Goal: Task Accomplishment & Management: Manage account settings

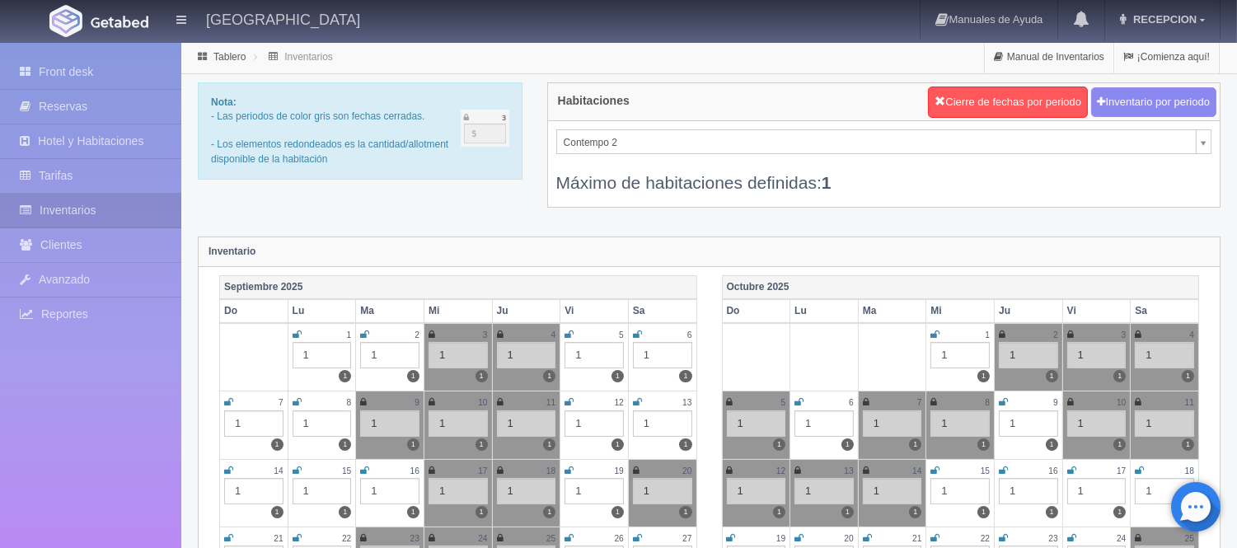
scroll to position [87, 0]
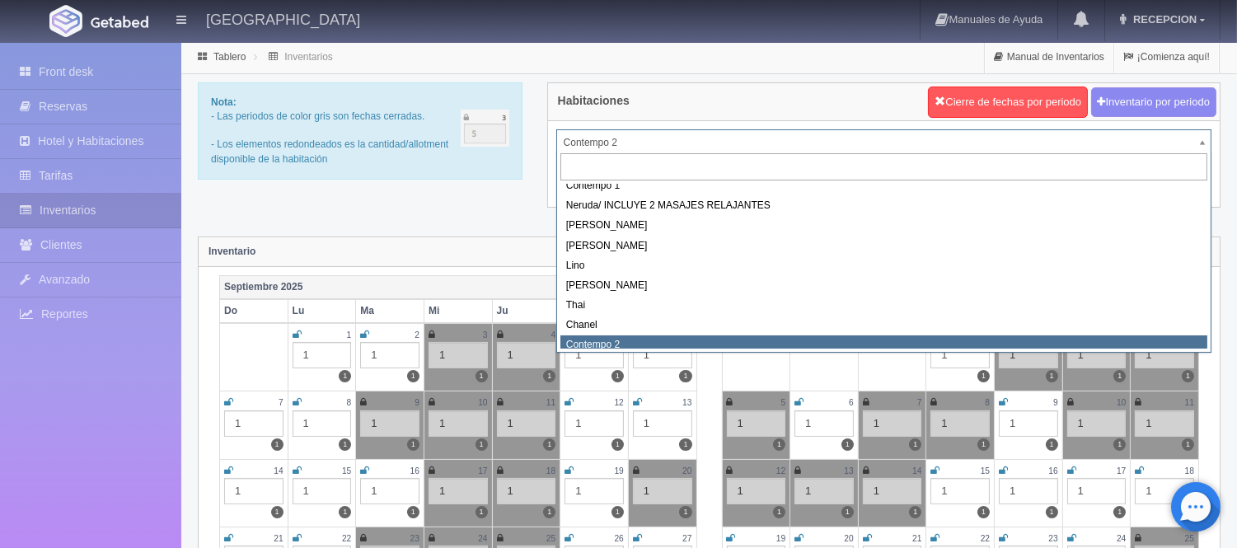
scroll to position [79, 0]
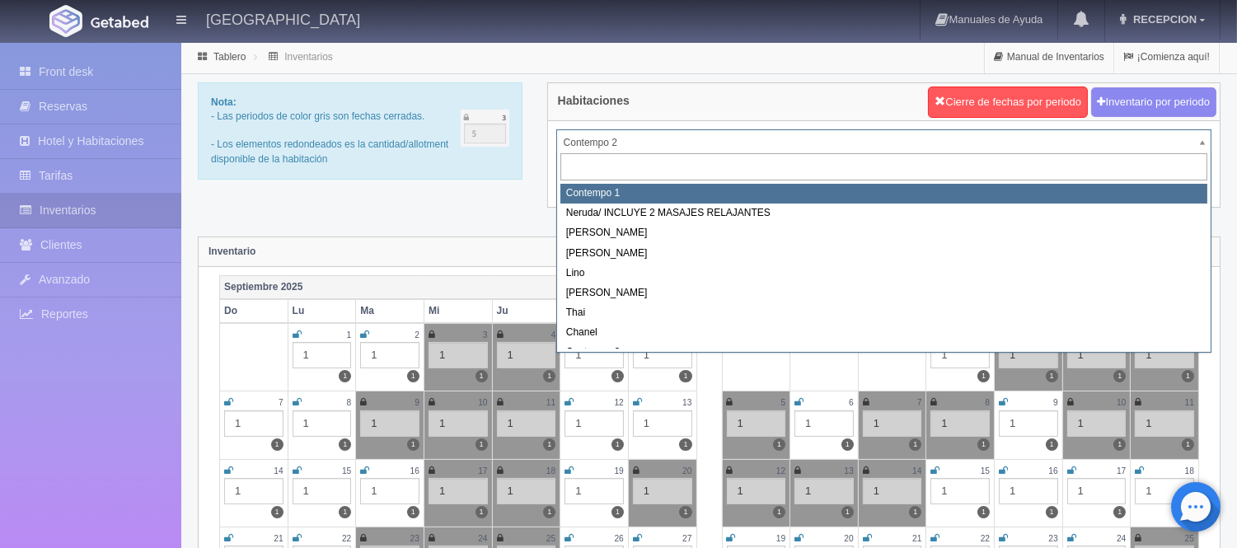
select select "721"
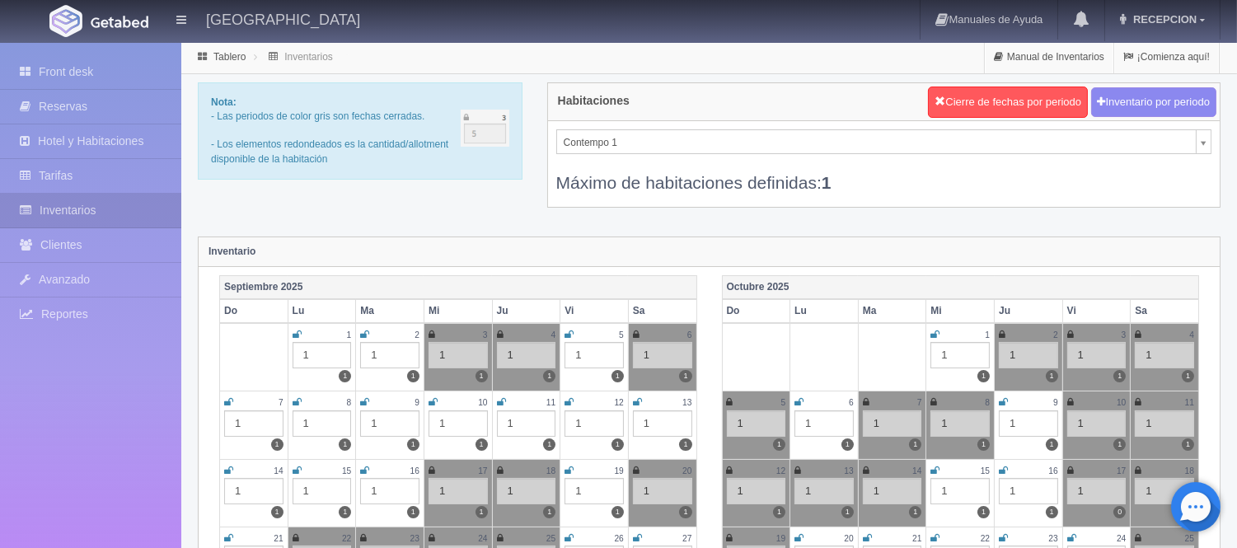
scroll to position [183, 0]
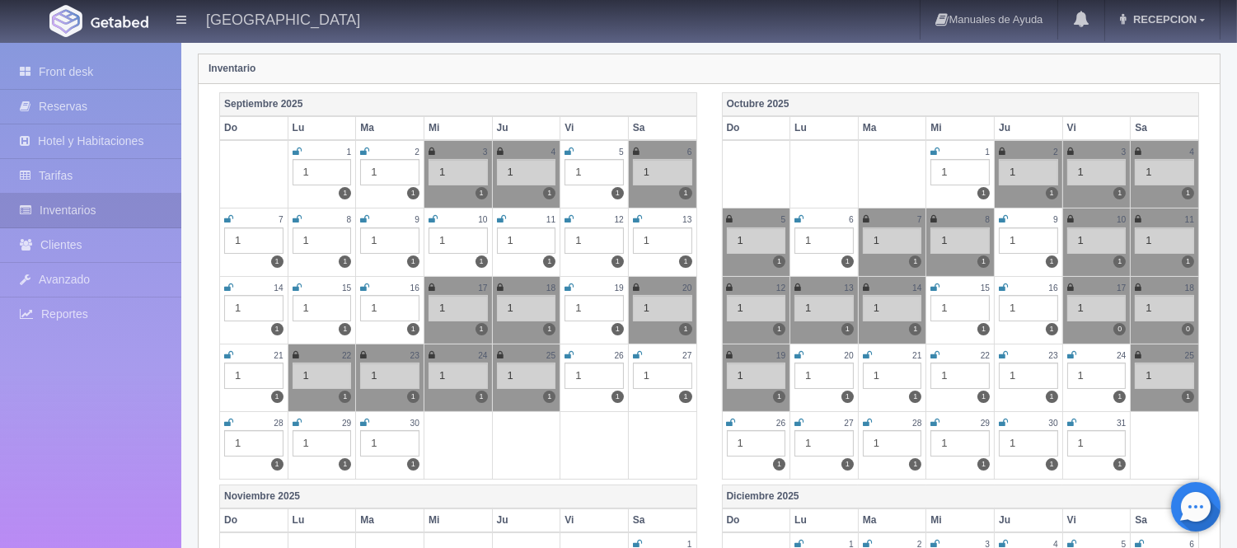
click at [565, 283] on icon at bounding box center [569, 288] width 9 height 10
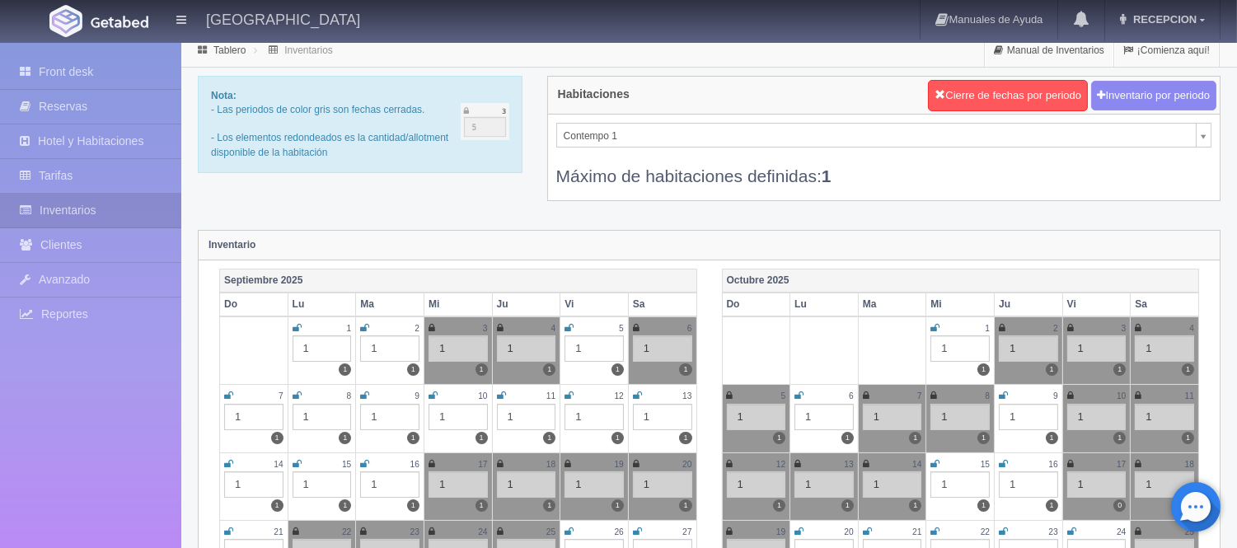
scroll to position [0, 0]
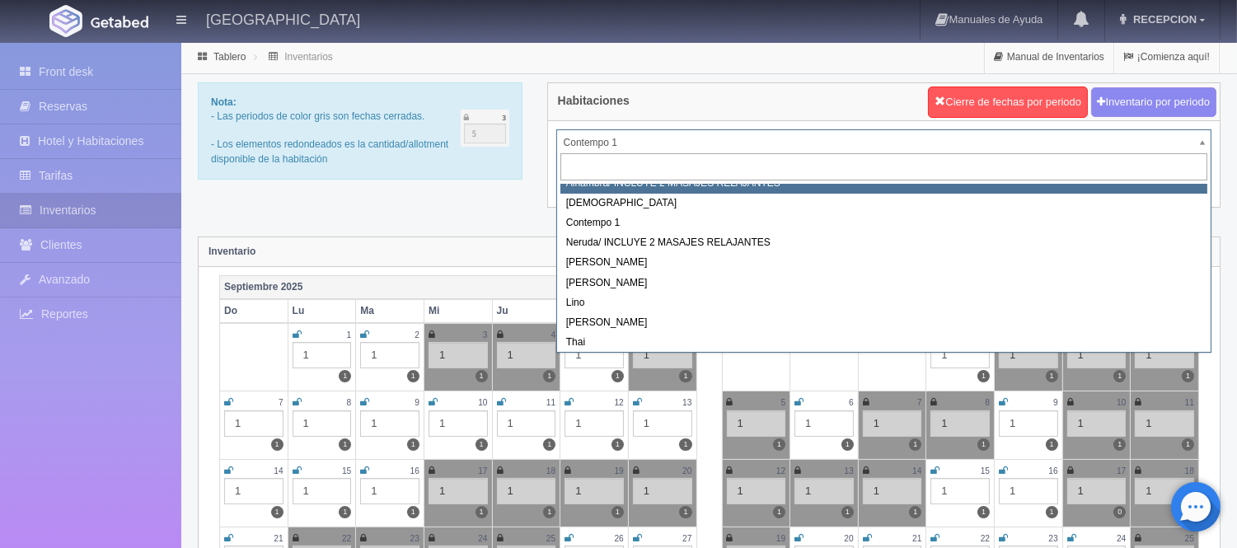
scroll to position [93, 0]
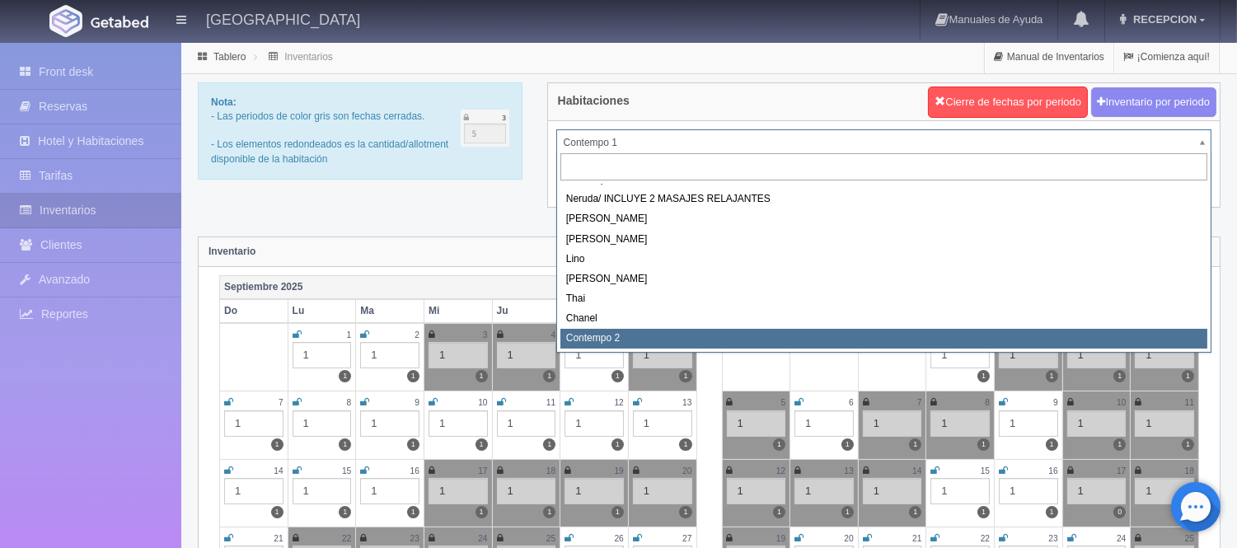
select select "2044"
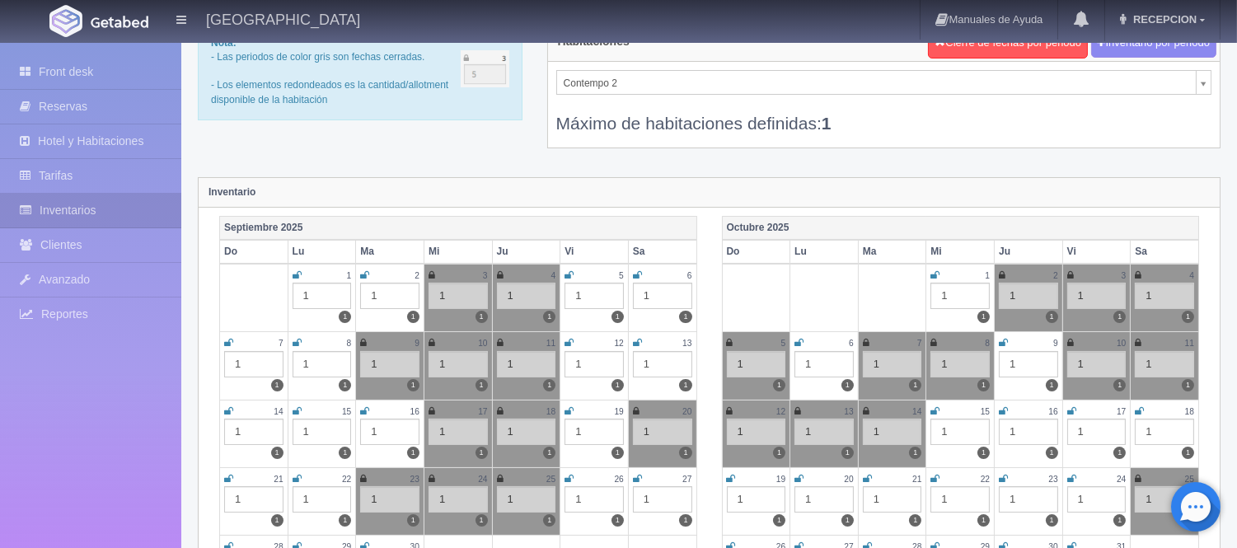
scroll to position [91, 0]
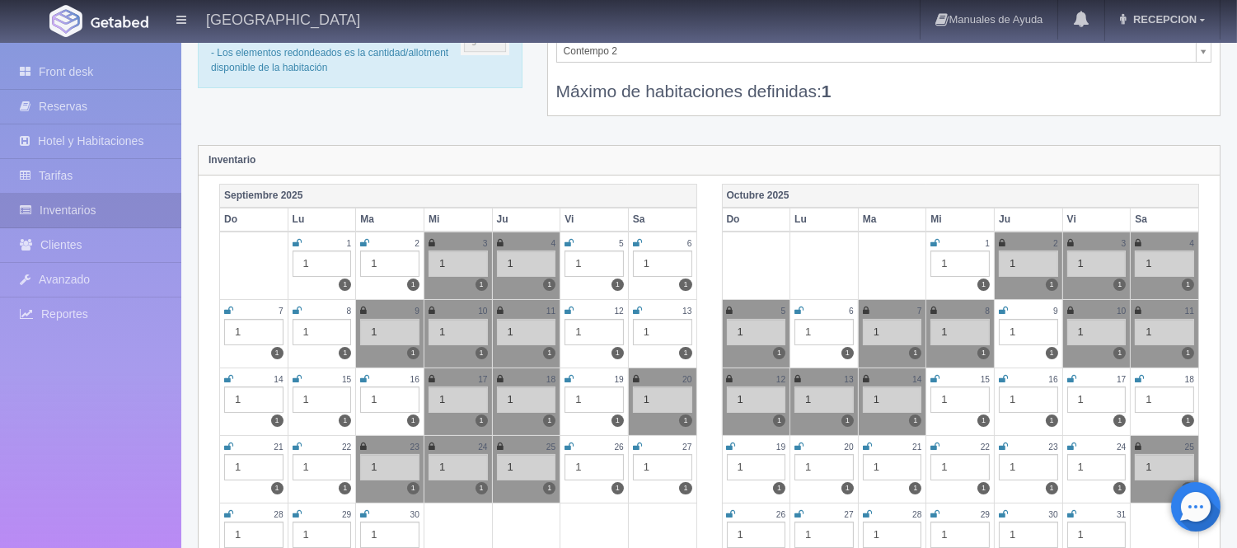
click at [569, 374] on icon at bounding box center [569, 379] width 9 height 10
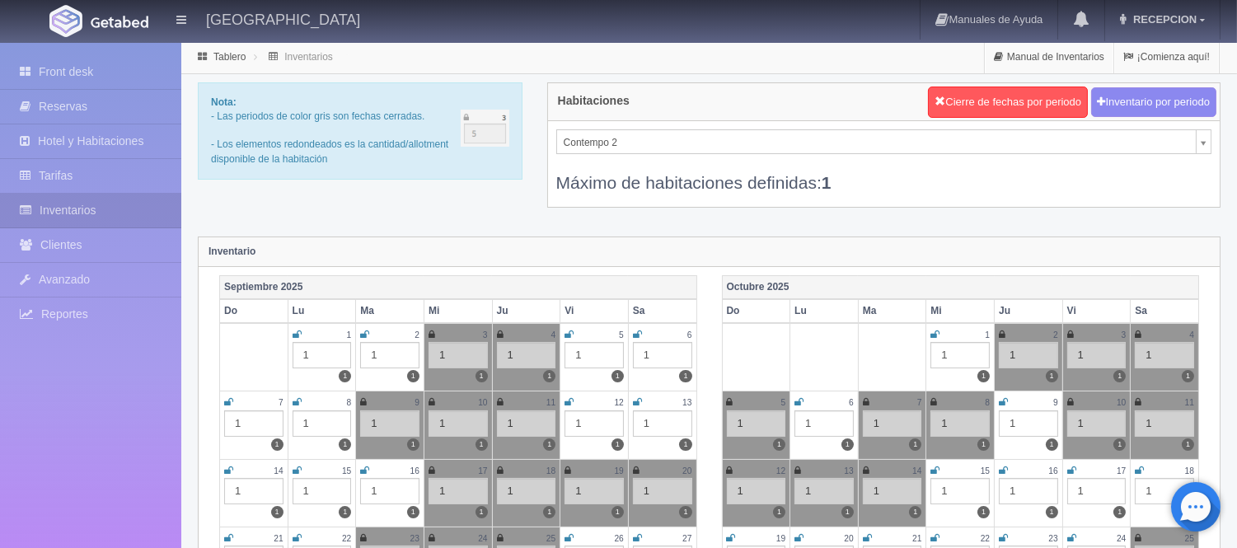
scroll to position [87, 0]
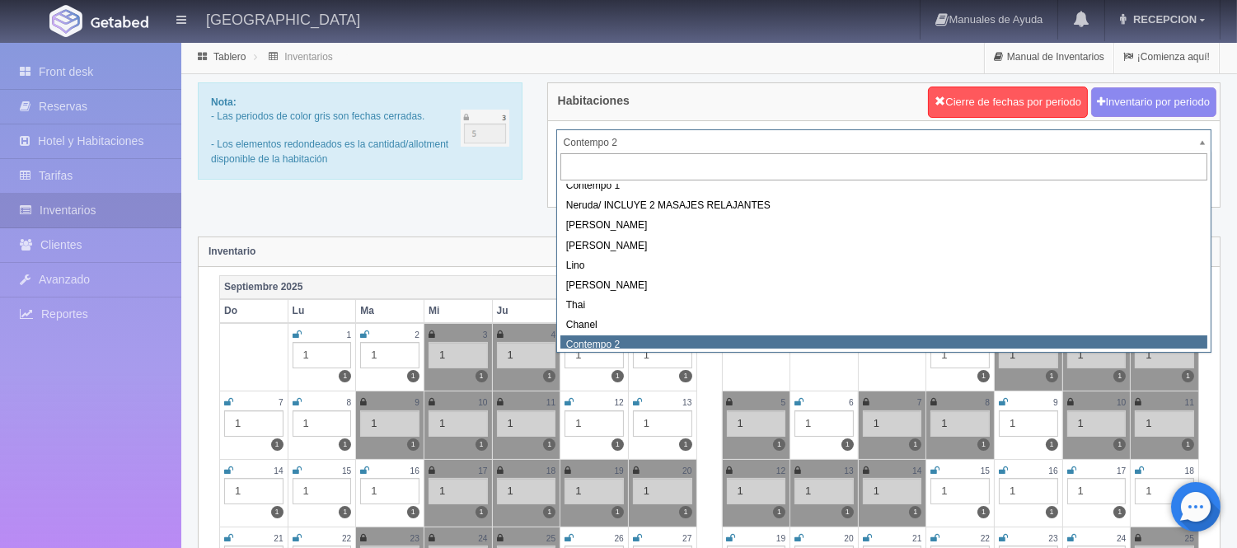
scroll to position [79, 0]
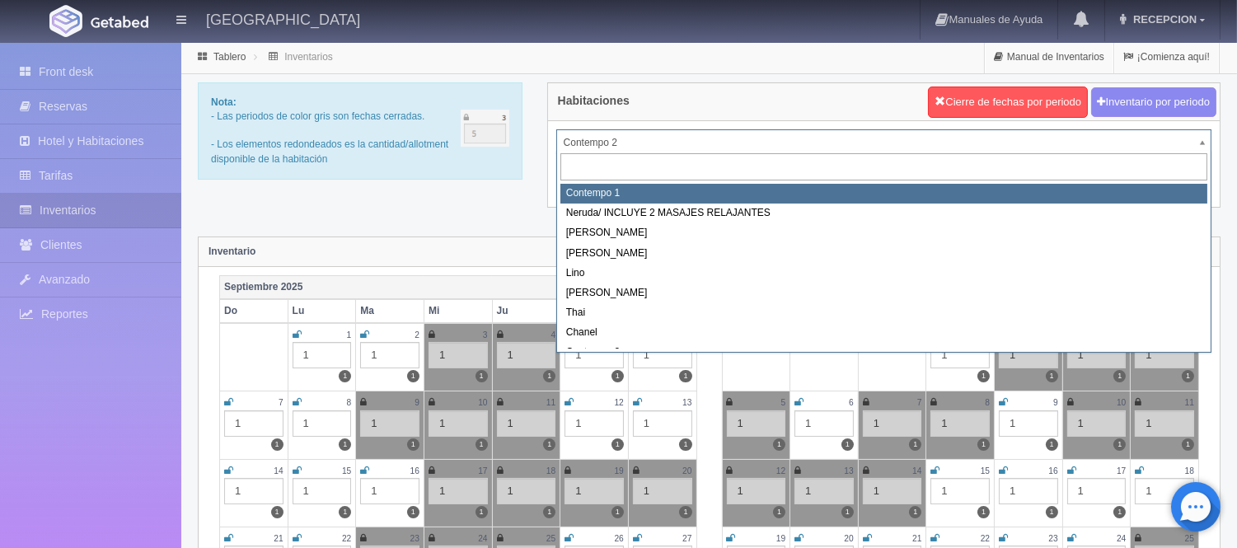
select select "721"
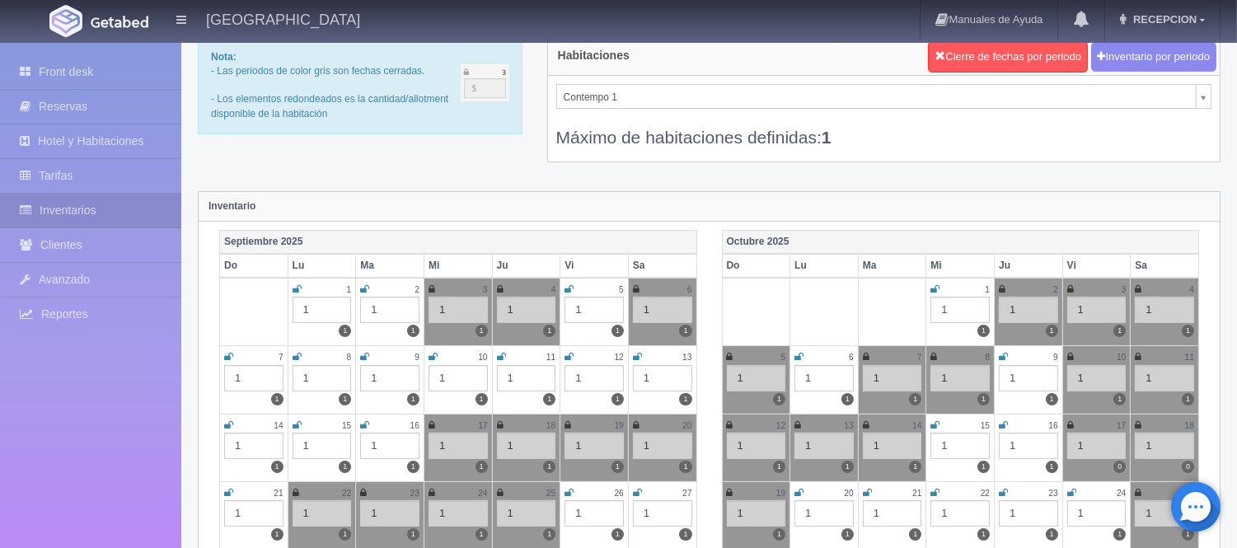
scroll to position [91, 0]
